Goal: Task Accomplishment & Management: Manage account settings

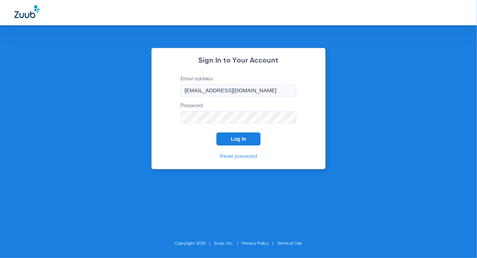
click at [247, 139] on button "Log In" at bounding box center [238, 138] width 44 height 13
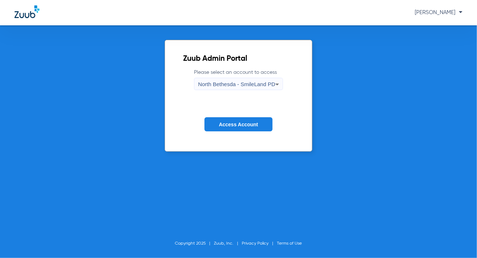
click at [244, 83] on span "North Bethesda - SmileLand PD" at bounding box center [236, 84] width 77 height 6
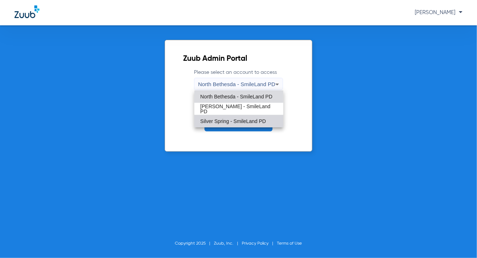
click at [244, 118] on mat-option "Silver Spring - SmileLand PD" at bounding box center [238, 121] width 89 height 12
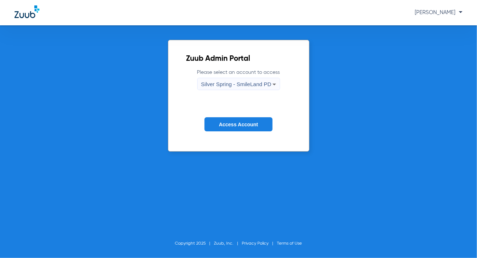
click at [245, 123] on span "Access Account" at bounding box center [238, 125] width 39 height 6
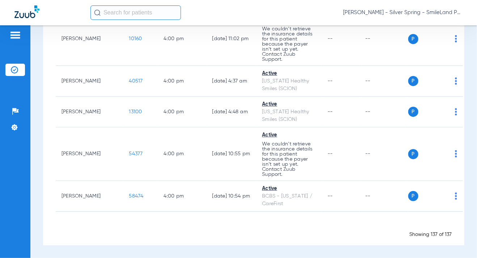
scroll to position [5344, 0]
click at [424, 10] on span "[PERSON_NAME] - Silver Spring - SmileLand PD" at bounding box center [402, 12] width 119 height 7
click at [434, 23] on span "Account Selection" at bounding box center [435, 25] width 41 height 5
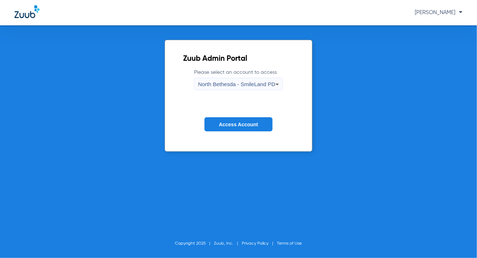
click at [222, 88] on div "North Bethesda - SmileLand PD" at bounding box center [236, 84] width 77 height 12
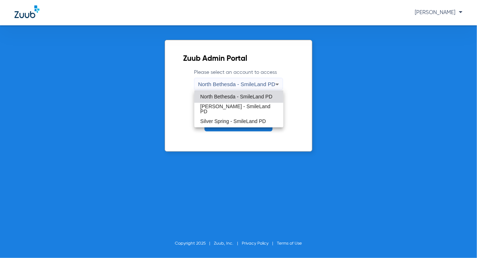
click at [222, 110] on span "[PERSON_NAME] - SmileLand PD" at bounding box center [238, 109] width 77 height 10
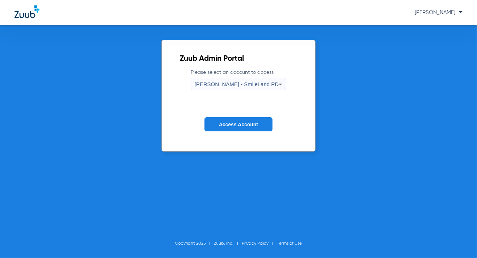
click at [229, 119] on button "Access Account" at bounding box center [238, 124] width 68 height 14
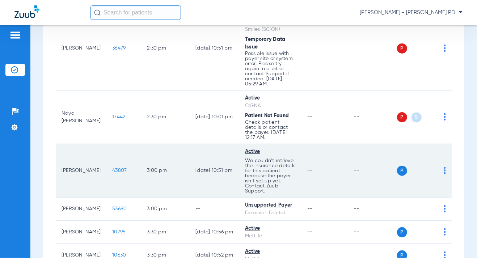
scroll to position [723, 0]
